Goal: Information Seeking & Learning: Learn about a topic

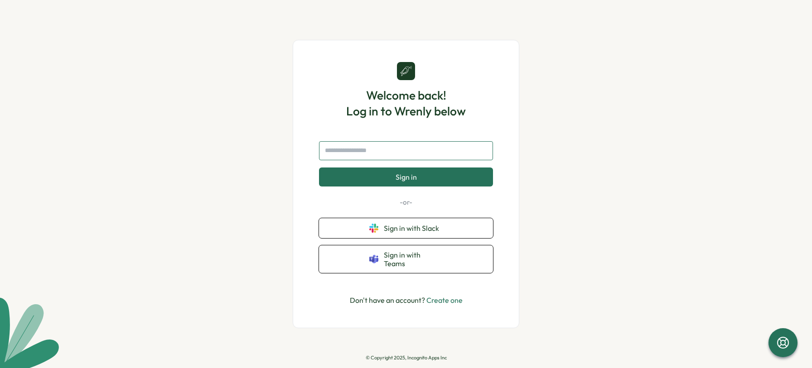
click at [374, 160] on input "text" at bounding box center [406, 150] width 174 height 19
type input "**********"
click at [395, 180] on span "Sign in" at bounding box center [405, 177] width 21 height 8
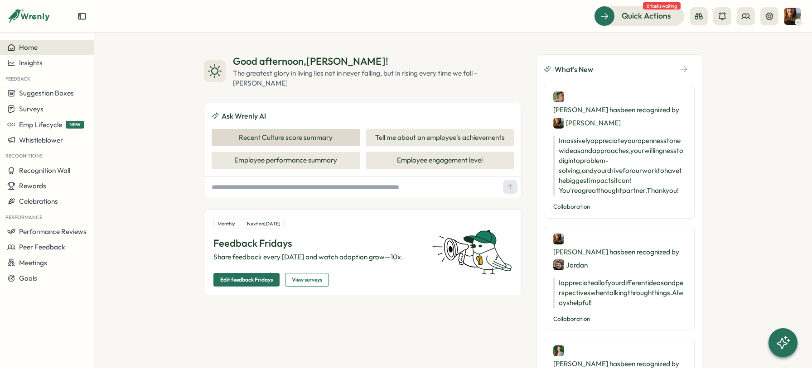
click at [263, 140] on button "Recent Culture score summary" at bounding box center [285, 137] width 149 height 17
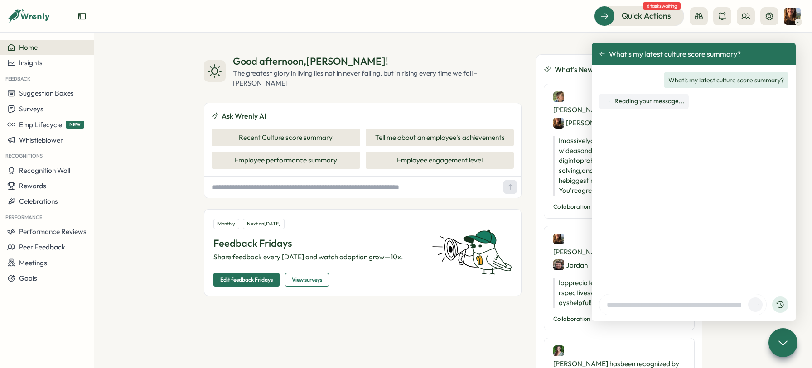
click at [602, 52] on icon at bounding box center [602, 54] width 6 height 6
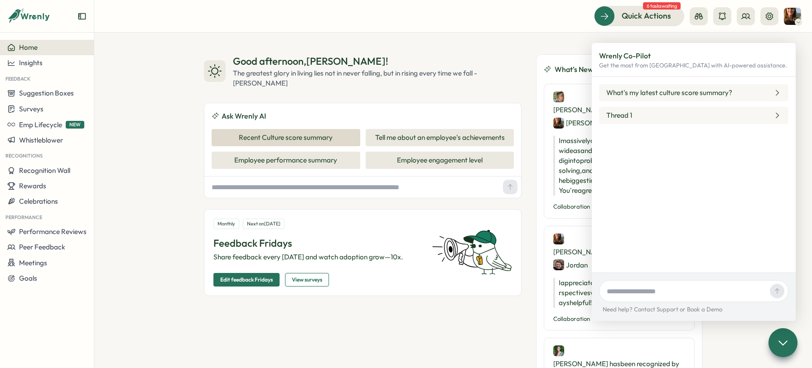
click at [255, 137] on button "Recent Culture score summary" at bounding box center [285, 137] width 149 height 17
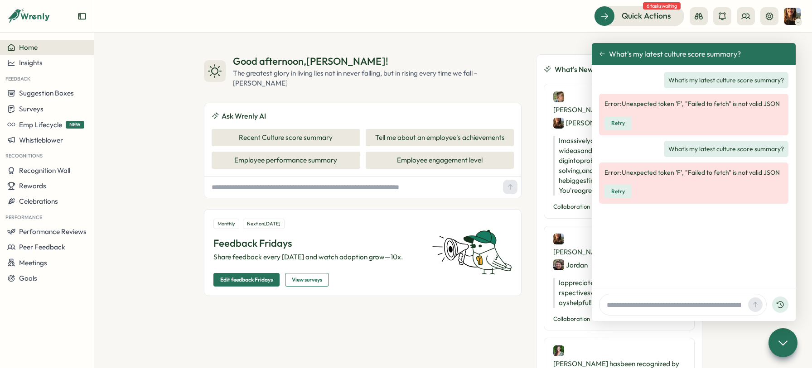
click at [601, 53] on icon at bounding box center [602, 54] width 6 height 6
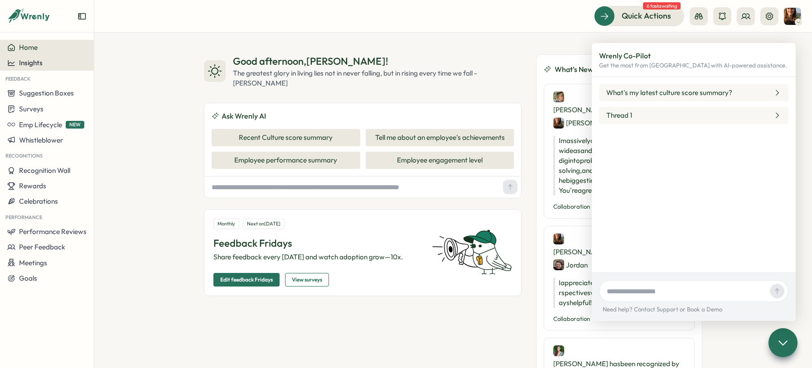
click at [27, 56] on button "Insights" at bounding box center [47, 62] width 94 height 15
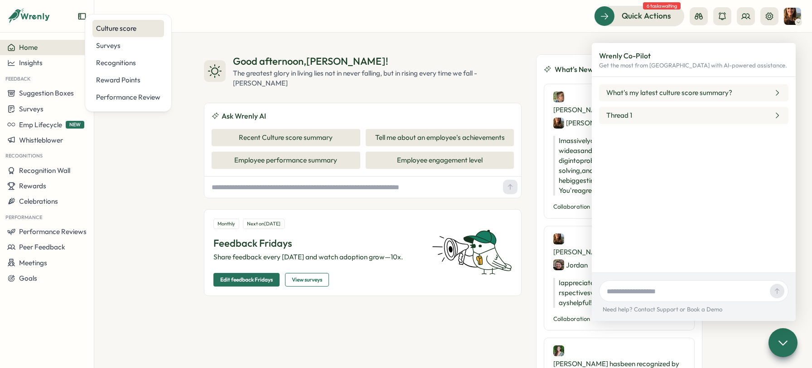
click at [122, 26] on div "Culture score" at bounding box center [128, 29] width 64 height 10
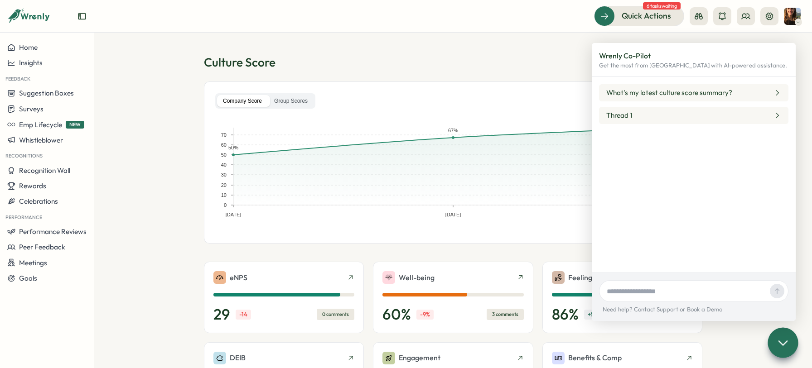
click at [787, 345] on icon at bounding box center [782, 342] width 13 height 13
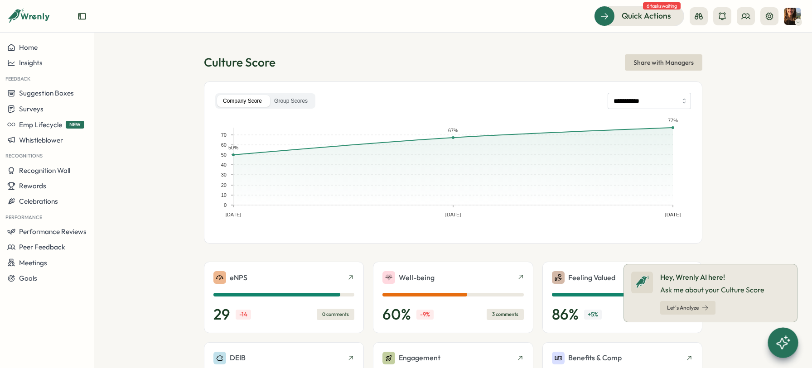
click at [760, 210] on section "**********" at bounding box center [452, 201] width 717 height 336
click at [800, 263] on icon at bounding box center [796, 264] width 7 height 7
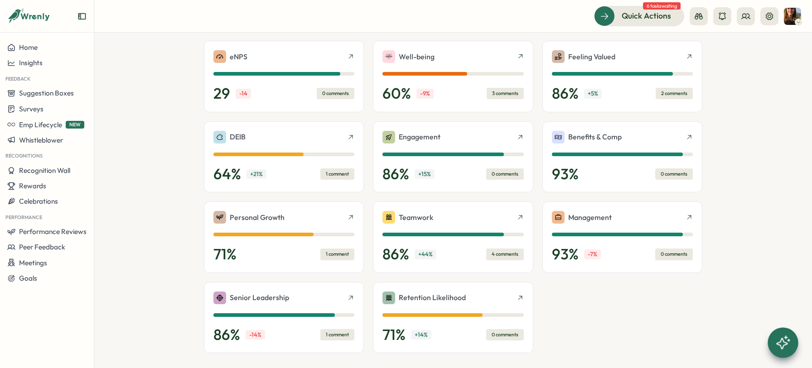
scroll to position [223, 0]
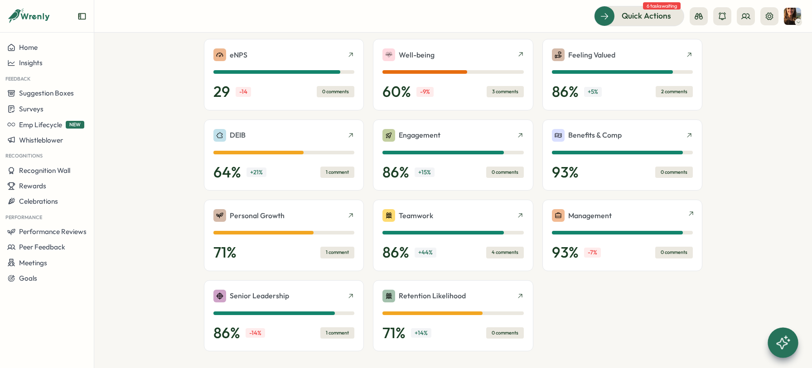
click at [615, 239] on div "Management 93 % -7 % 0 comments" at bounding box center [622, 235] width 141 height 53
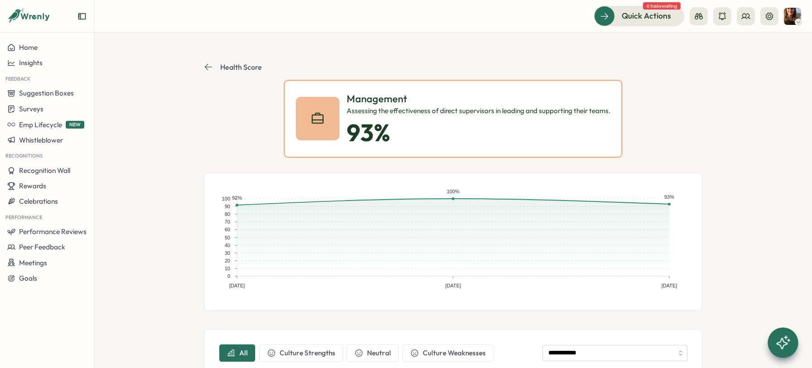
click at [210, 66] on icon at bounding box center [208, 66] width 9 height 9
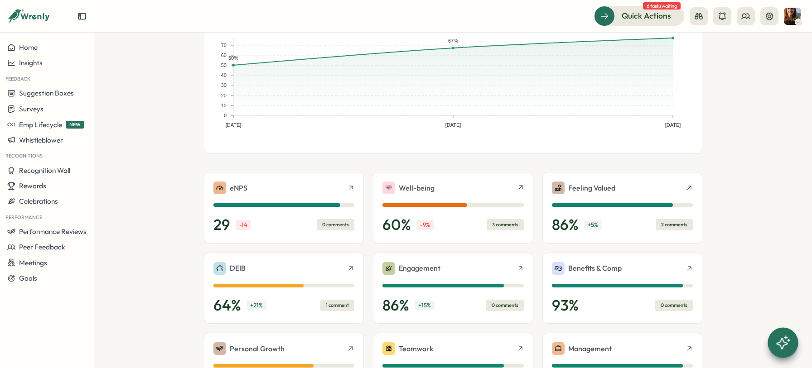
scroll to position [130, 0]
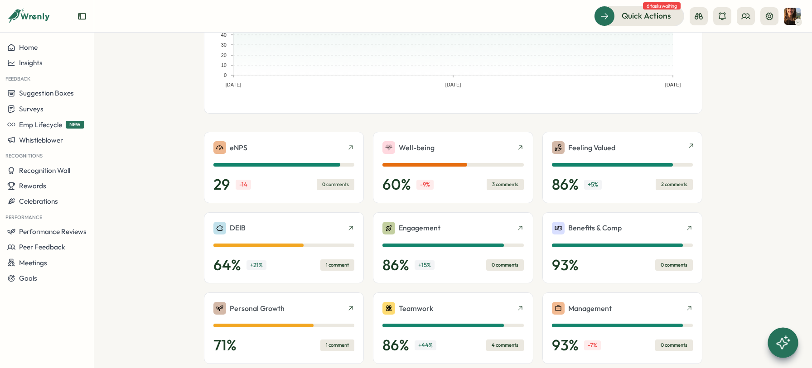
click at [676, 182] on div "2 comments" at bounding box center [673, 184] width 37 height 11
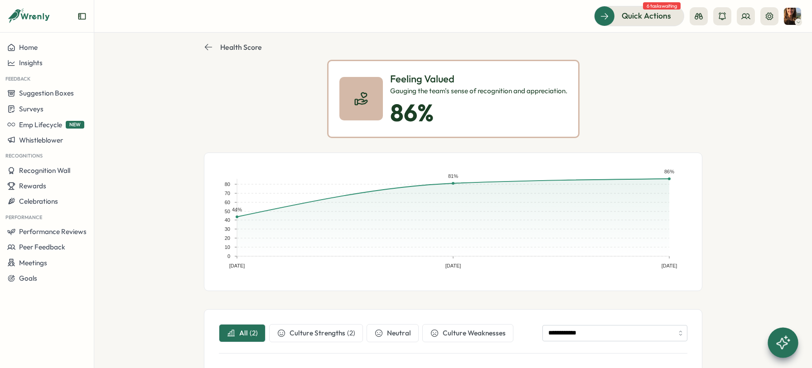
scroll to position [6, 0]
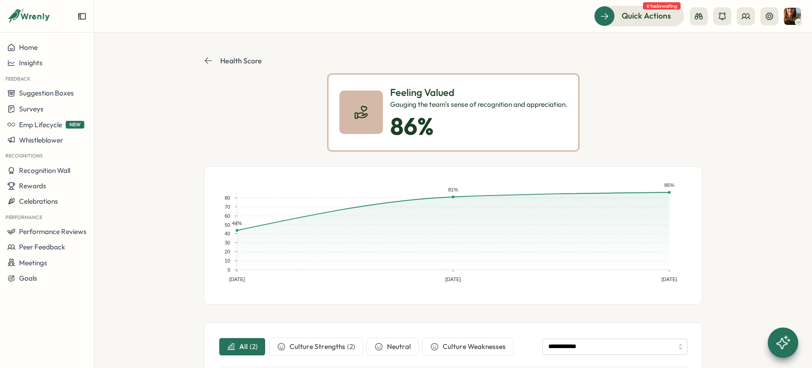
click at [207, 61] on icon at bounding box center [208, 61] width 7 height 6
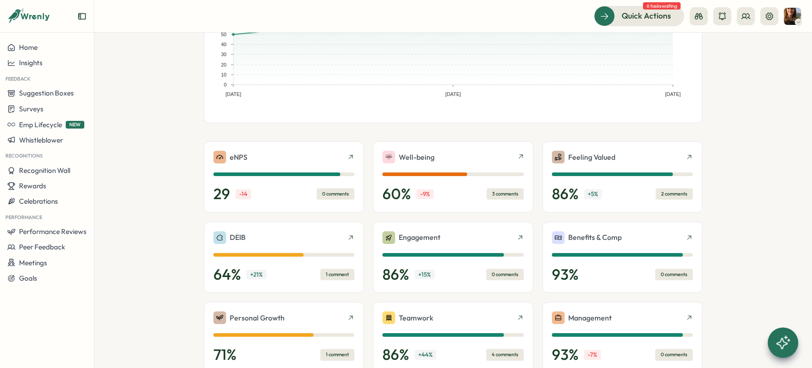
scroll to position [122, 0]
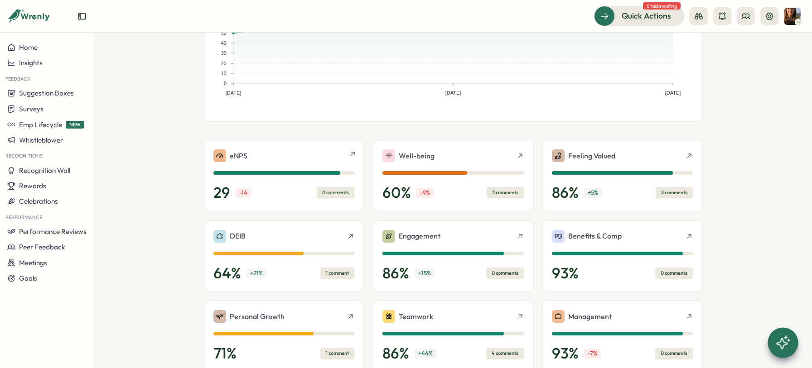
click at [285, 187] on div "29 -14 0 comments" at bounding box center [283, 193] width 141 height 18
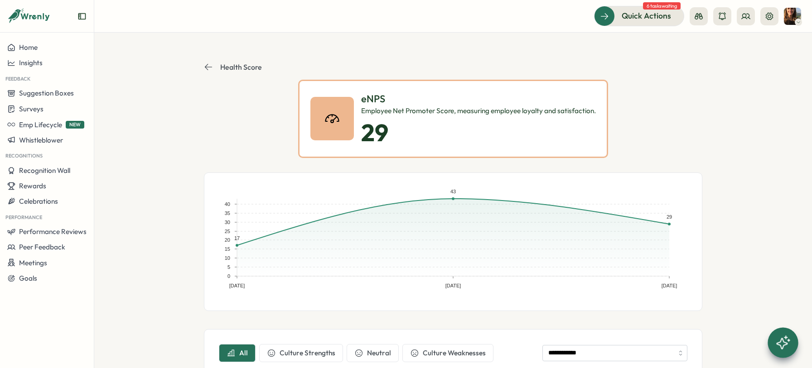
click at [207, 68] on icon at bounding box center [208, 66] width 9 height 9
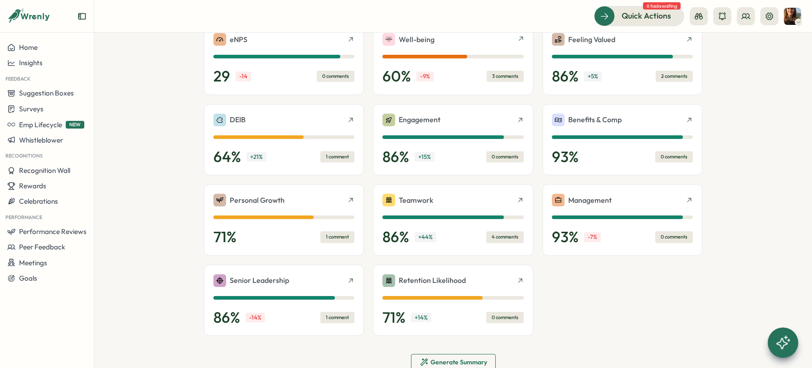
scroll to position [262, 0]
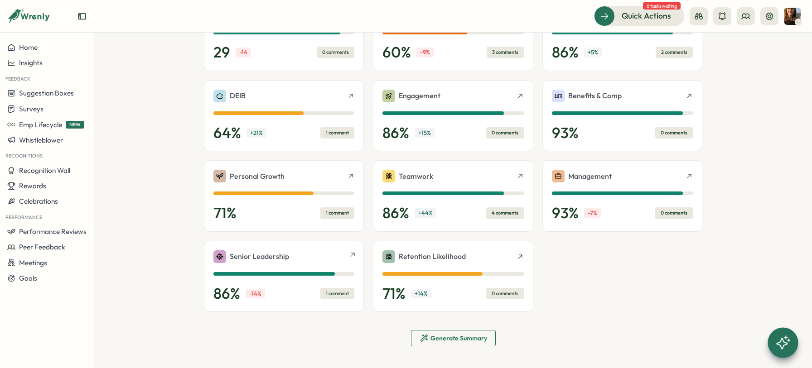
click at [295, 291] on div "86 % -14 % 1 comment" at bounding box center [283, 294] width 141 height 18
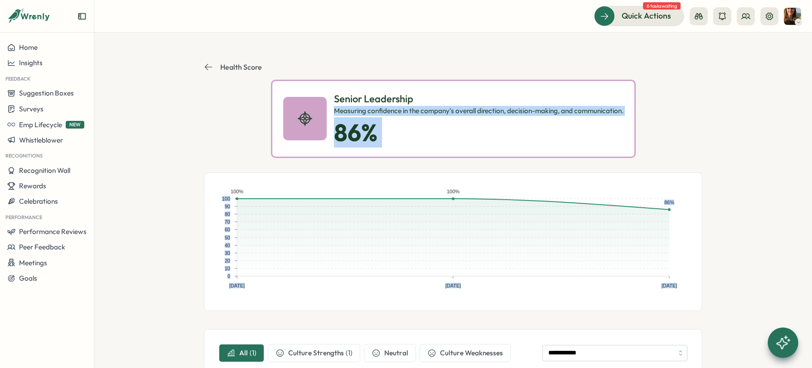
drag, startPoint x: 808, startPoint y: 94, endPoint x: 819, endPoint y: 179, distance: 86.3
click at [811, 179] on html "**********" at bounding box center [406, 184] width 812 height 368
click at [777, 178] on section "**********" at bounding box center [452, 201] width 717 height 336
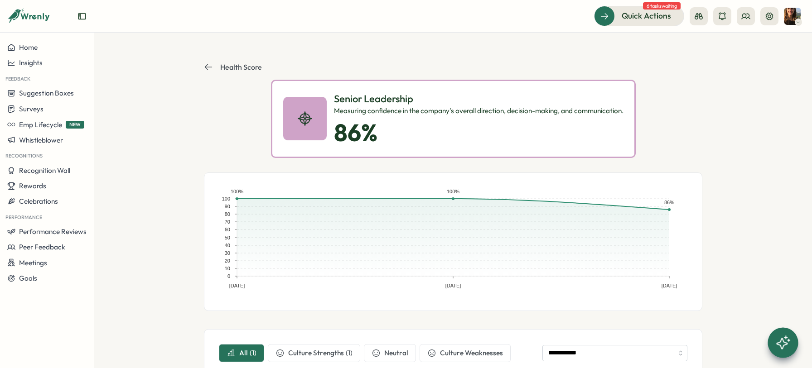
click at [207, 67] on icon at bounding box center [208, 67] width 7 height 6
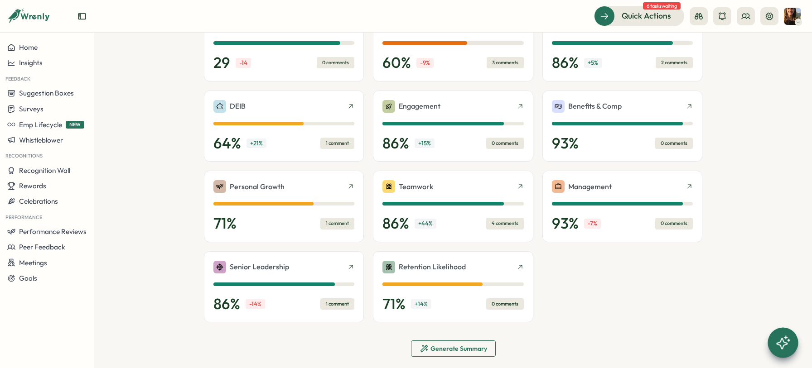
scroll to position [262, 0]
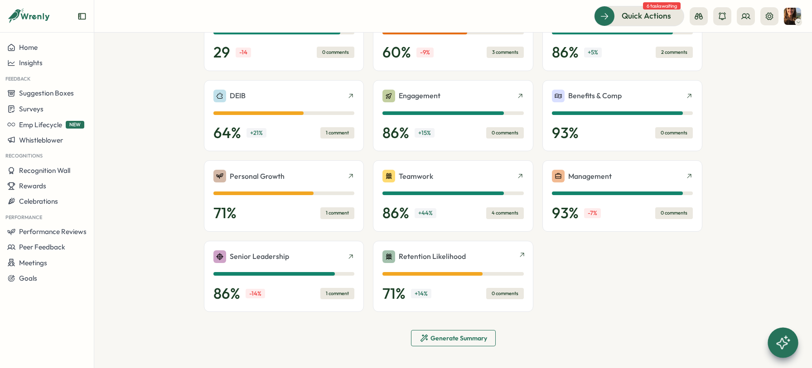
click at [488, 259] on div "Retention Likelihood" at bounding box center [452, 256] width 141 height 13
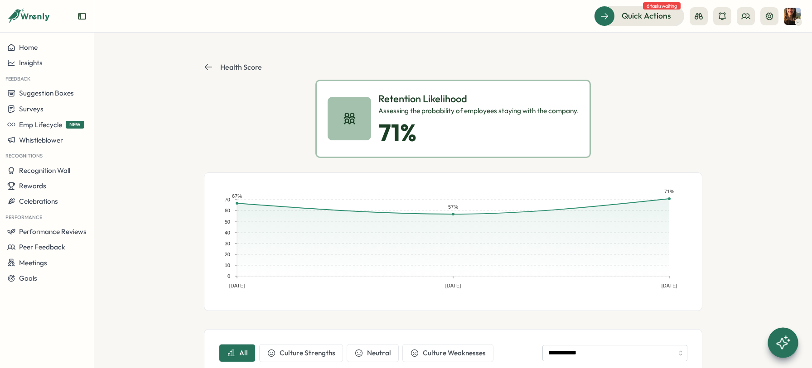
click at [208, 68] on icon at bounding box center [208, 66] width 9 height 9
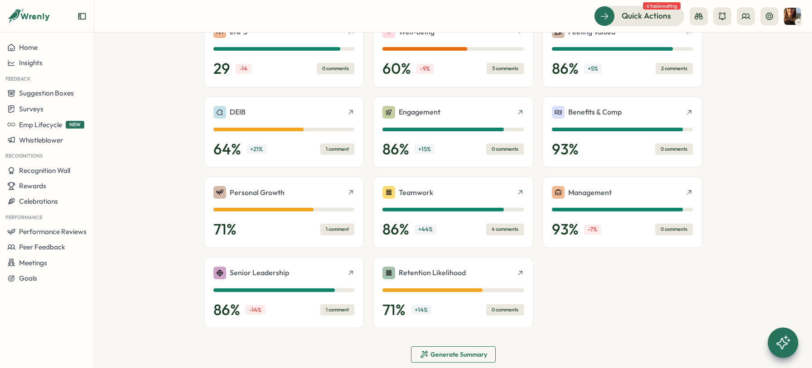
scroll to position [247, 0]
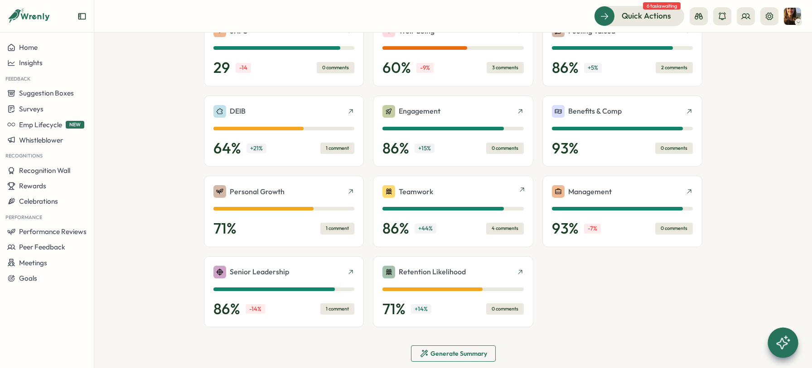
click at [488, 193] on div "Teamwork" at bounding box center [452, 191] width 141 height 13
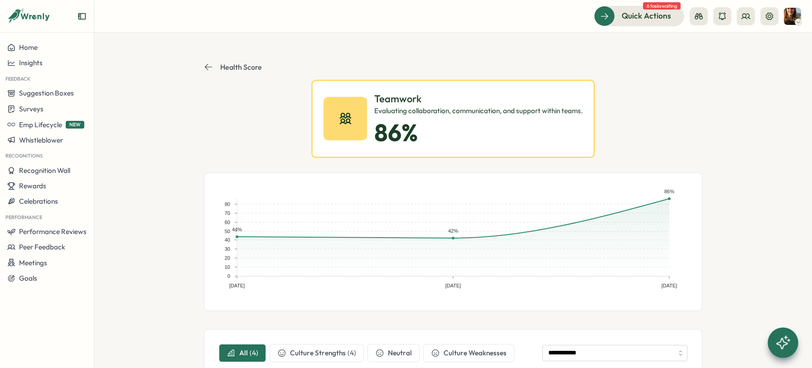
click at [202, 66] on section "**********" at bounding box center [452, 201] width 717 height 336
click at [210, 69] on icon at bounding box center [208, 66] width 9 height 9
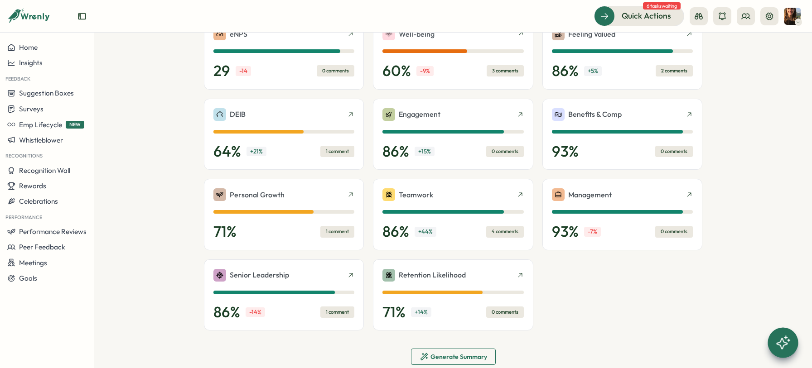
scroll to position [245, 0]
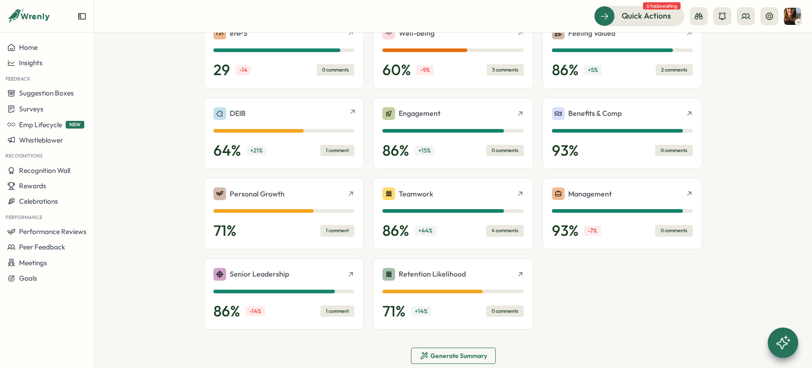
click at [279, 147] on div "64 % + 21 % 1 comment" at bounding box center [283, 151] width 141 height 18
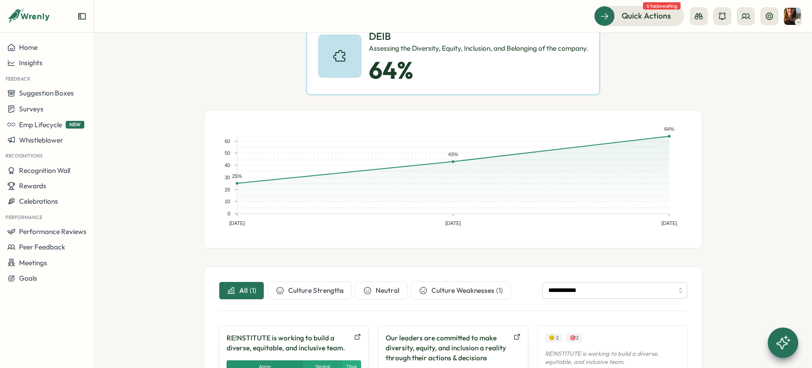
scroll to position [23, 0]
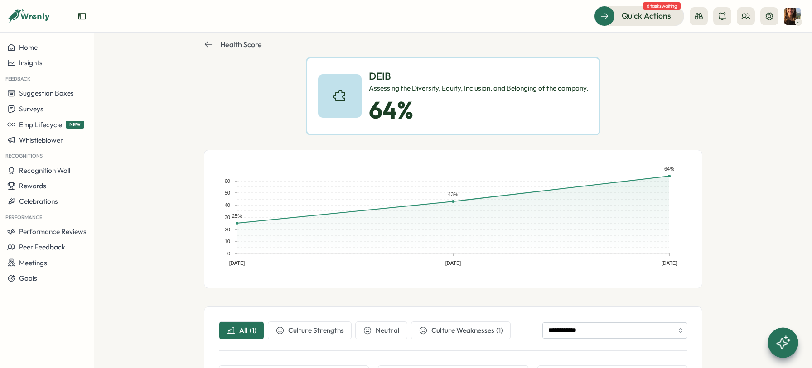
click at [207, 44] on icon at bounding box center [208, 44] width 7 height 6
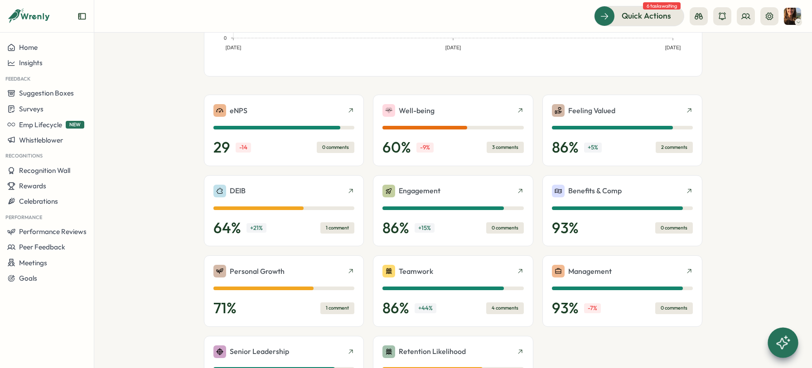
scroll to position [186, 0]
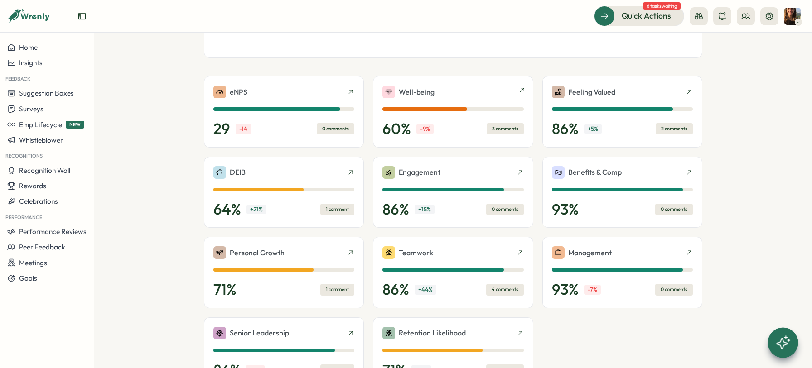
click at [444, 120] on div "60 % -9 % 3 comments" at bounding box center [452, 129] width 141 height 18
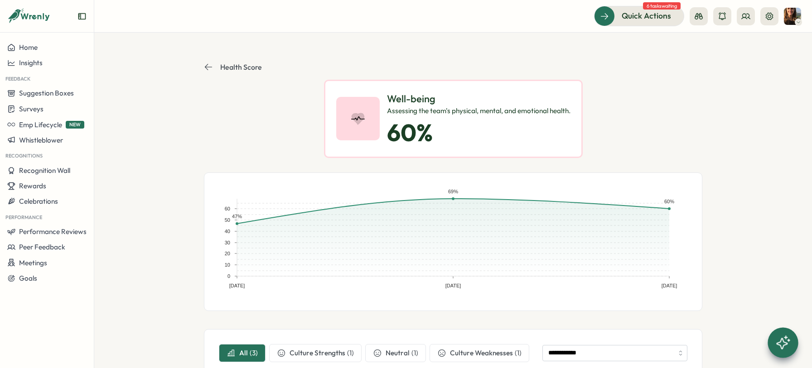
click at [208, 67] on icon at bounding box center [208, 66] width 9 height 9
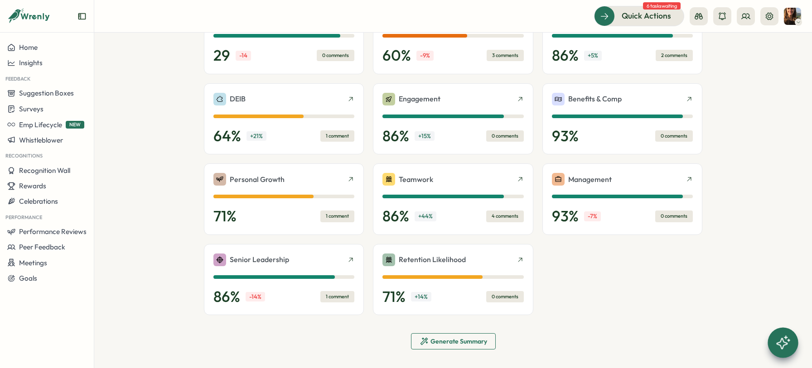
scroll to position [262, 0]
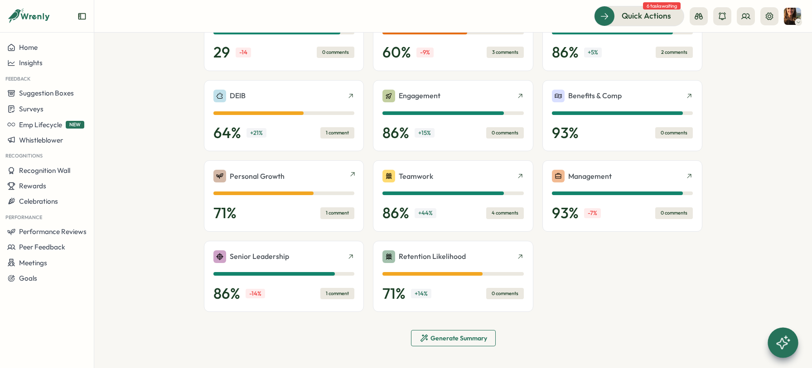
click at [281, 207] on div "71 % 1 comment" at bounding box center [283, 213] width 141 height 18
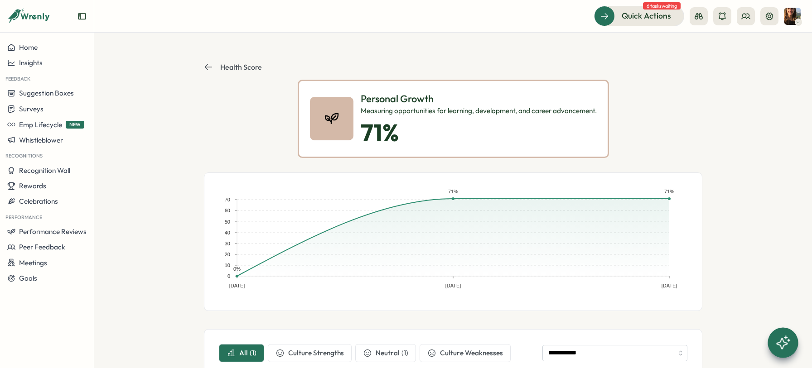
click at [205, 65] on icon at bounding box center [208, 66] width 9 height 9
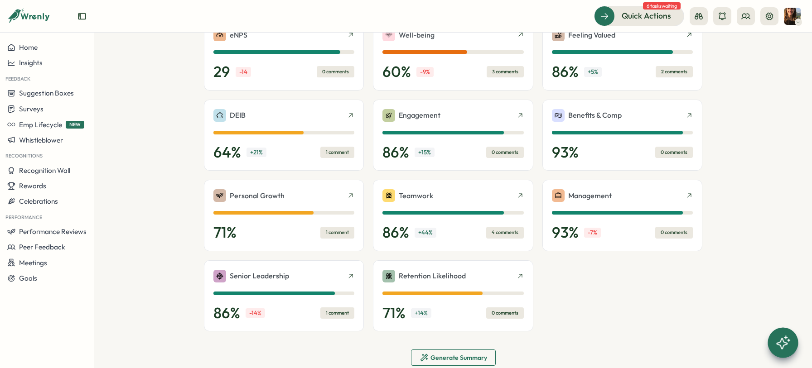
scroll to position [262, 0]
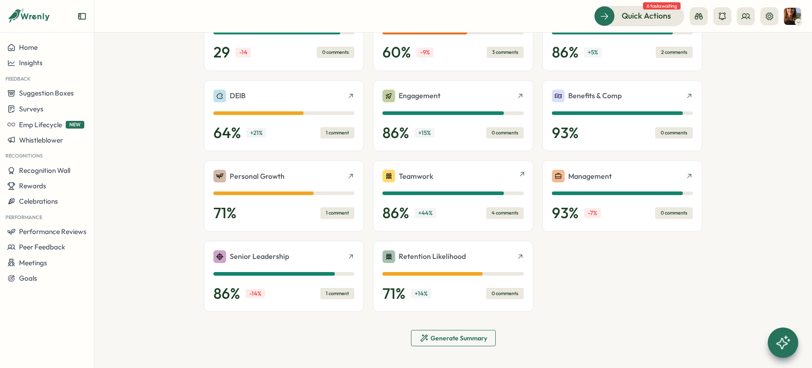
click at [461, 178] on div "Teamwork" at bounding box center [452, 176] width 141 height 13
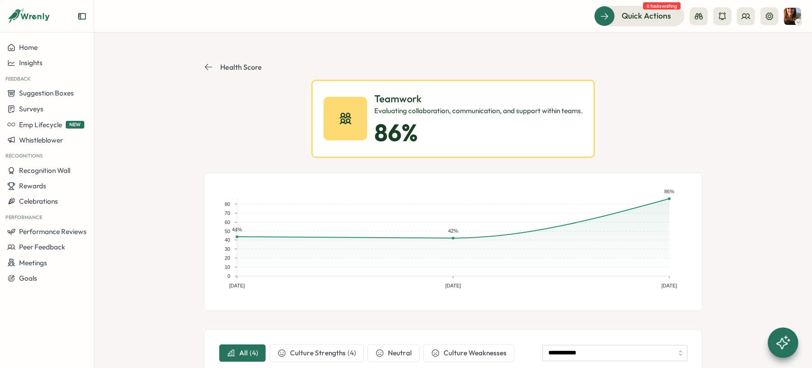
click at [207, 65] on icon at bounding box center [208, 66] width 9 height 9
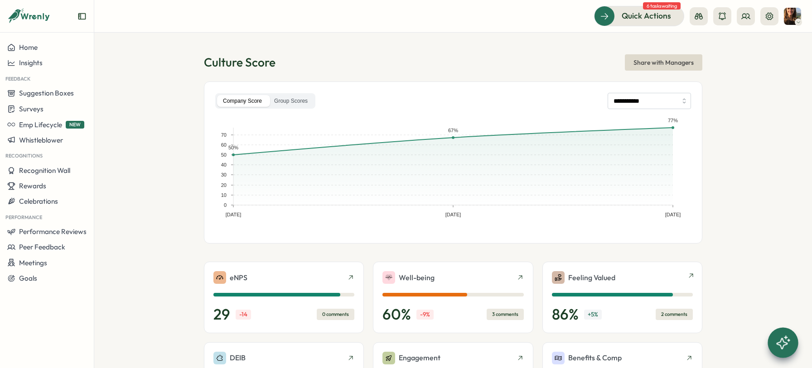
click at [641, 280] on div "Feeling Valued" at bounding box center [622, 277] width 141 height 13
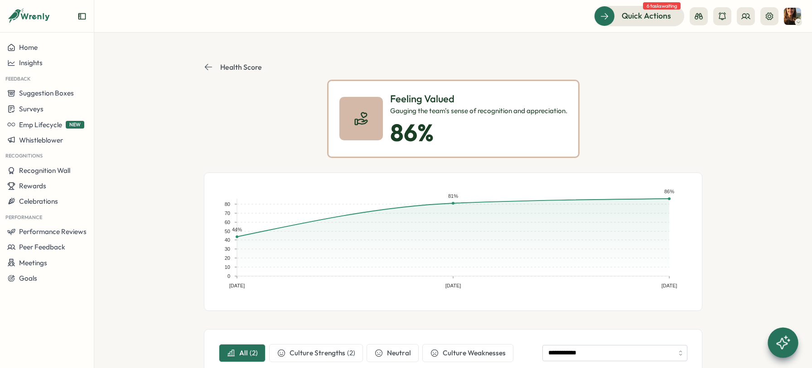
click at [206, 66] on icon at bounding box center [208, 66] width 9 height 9
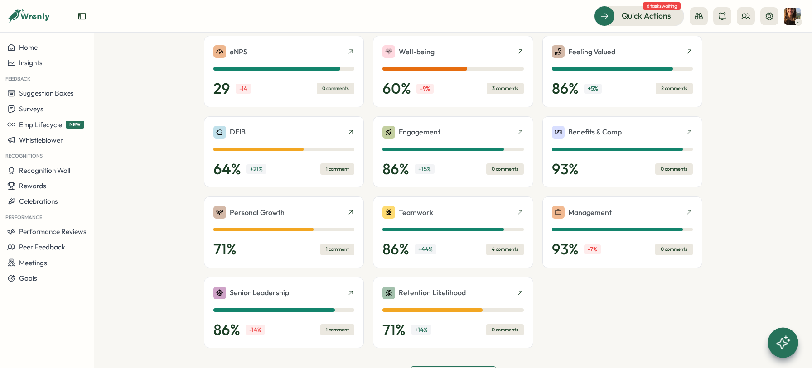
scroll to position [231, 0]
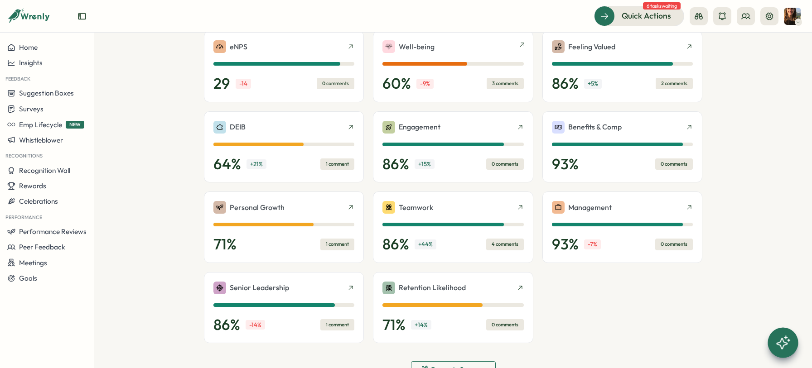
click at [468, 44] on div "Well-being" at bounding box center [452, 46] width 141 height 13
